Goal: Task Accomplishment & Management: Manage account settings

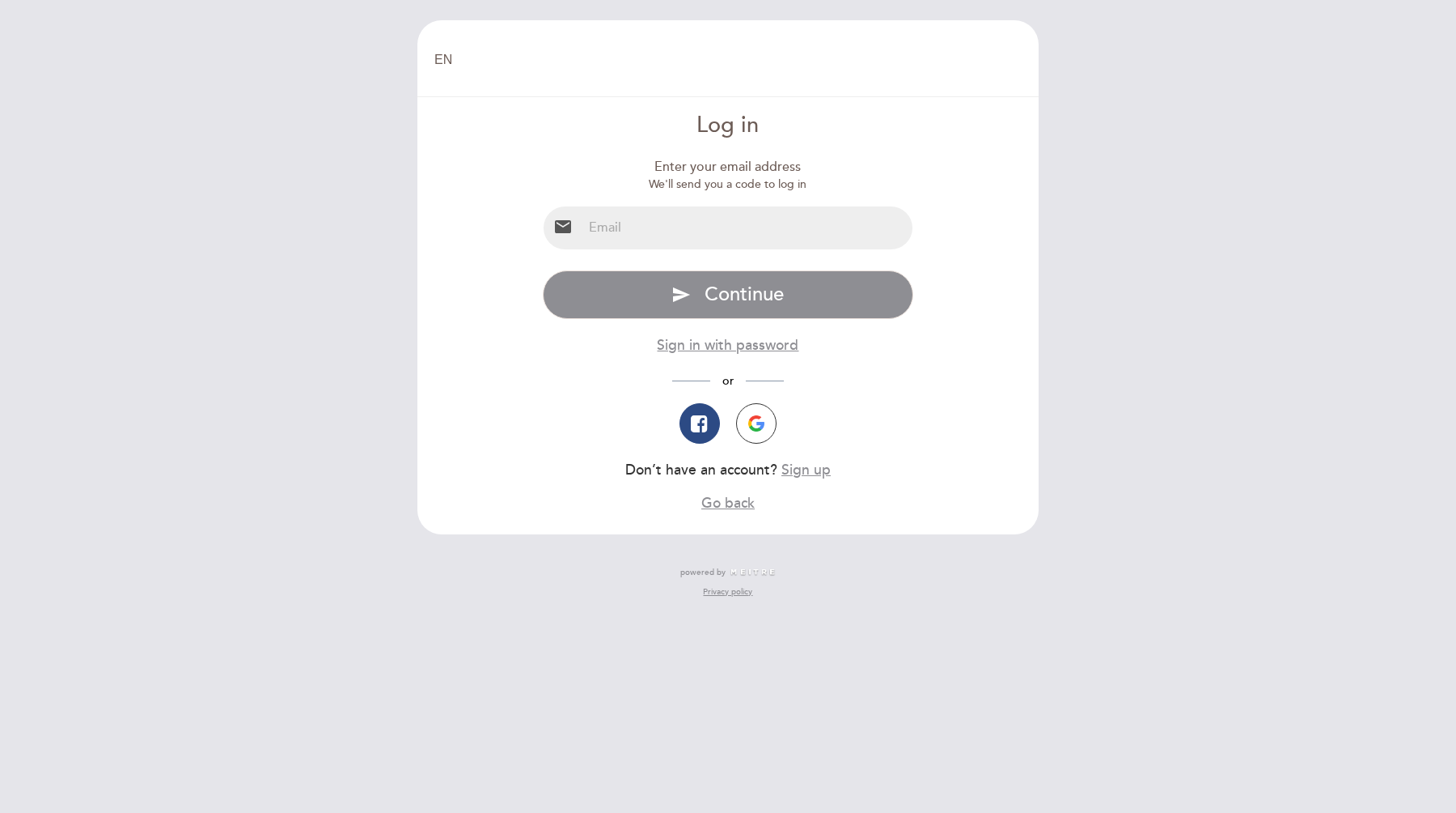
click at [742, 232] on input "email" at bounding box center [747, 227] width 331 height 43
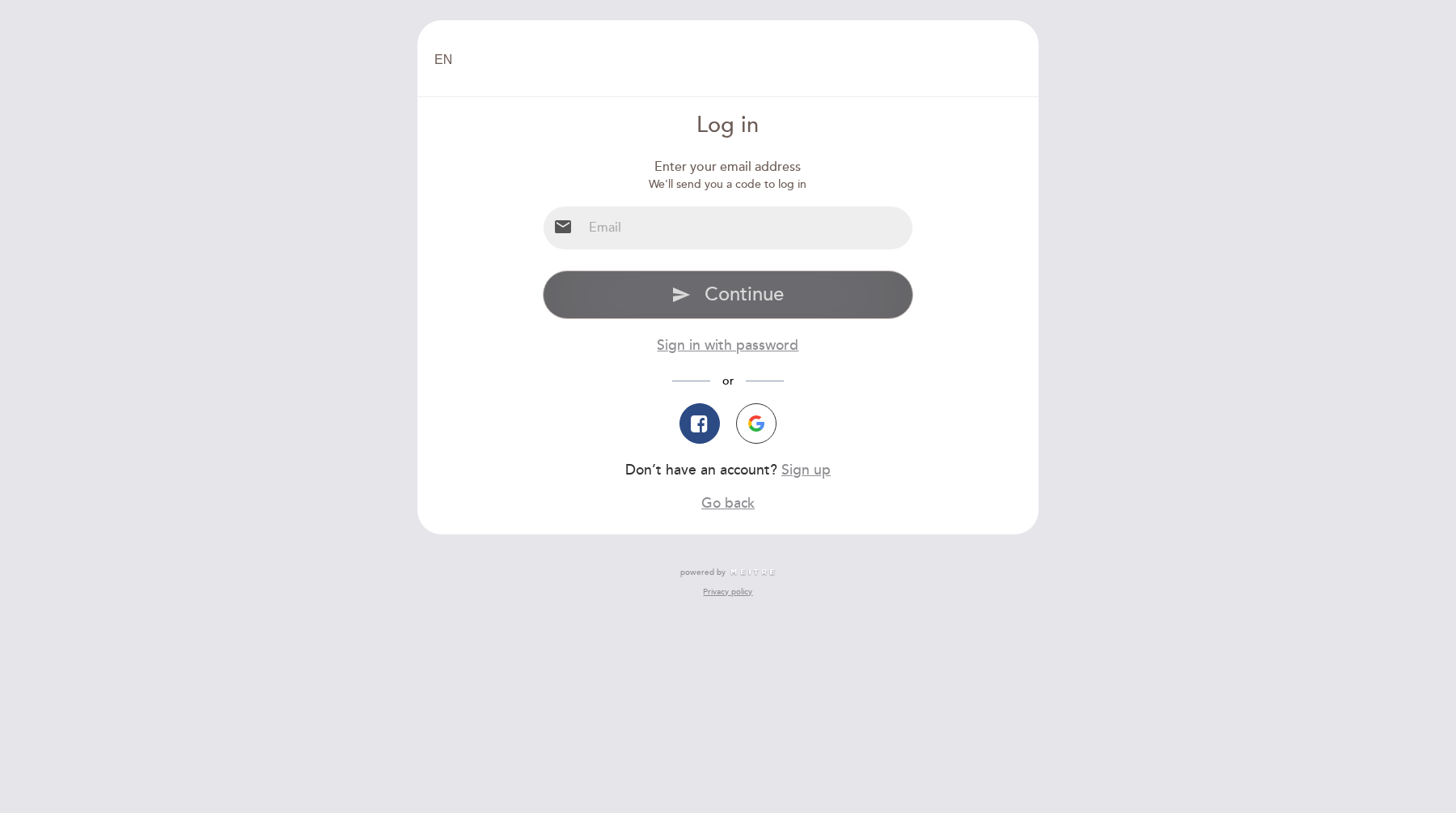
type input "[EMAIL_ADDRESS][DOMAIN_NAME]"
click at [807, 280] on button "send Continue" at bounding box center [728, 294] width 371 height 48
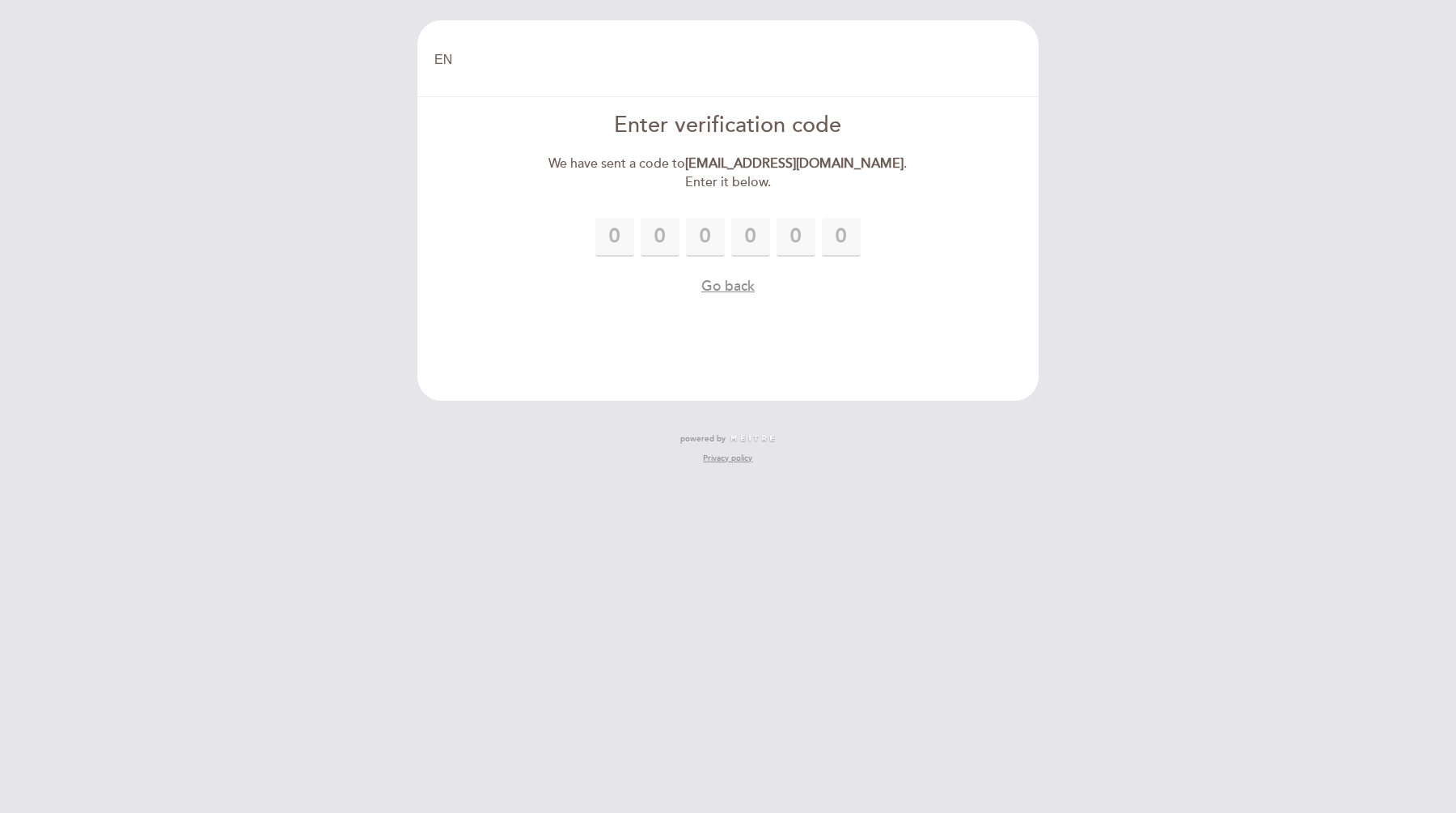
type input "9"
type input "1"
type input "7"
type input "5"
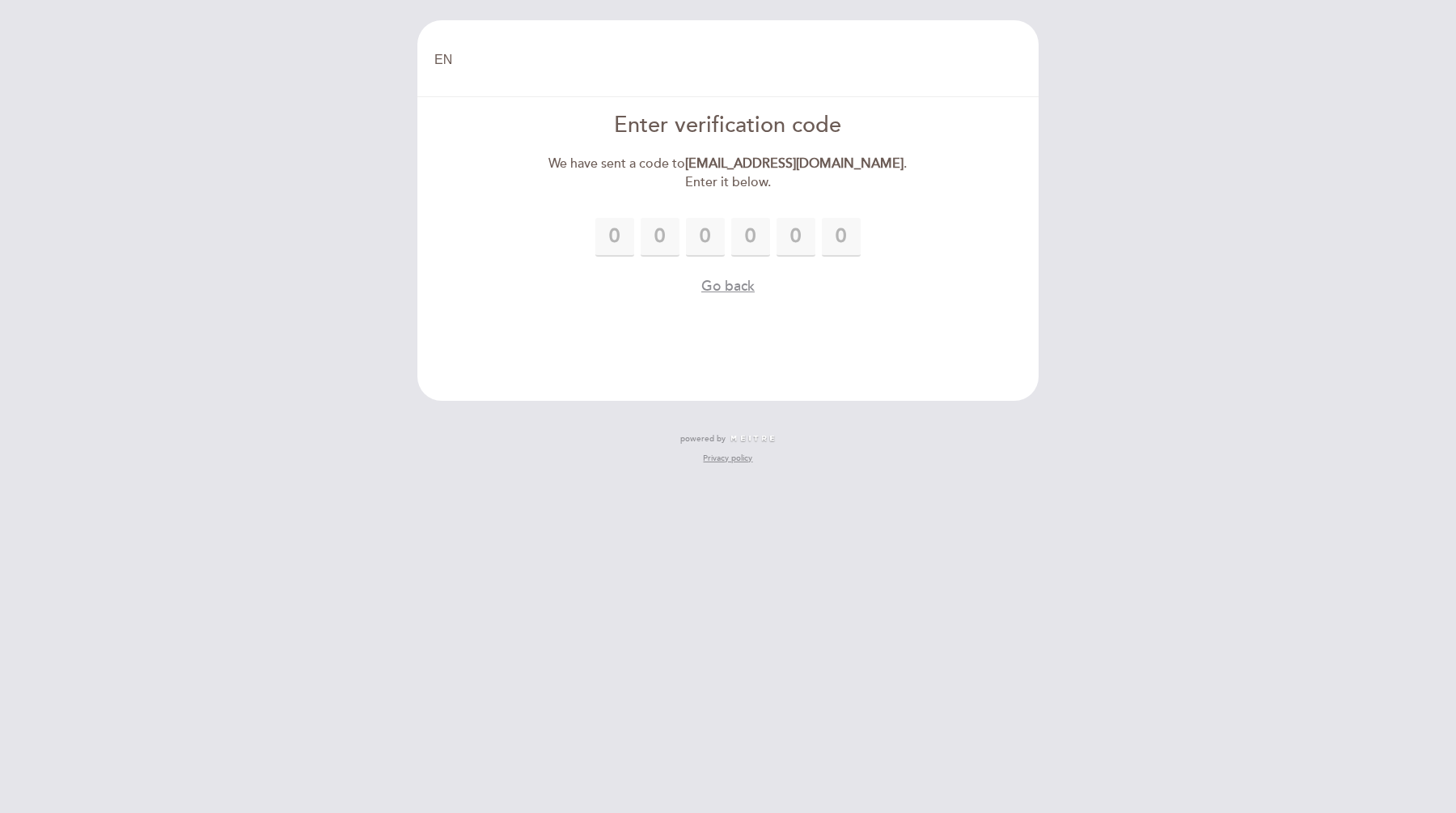
type input "9"
